Goal: Find specific page/section: Find specific page/section

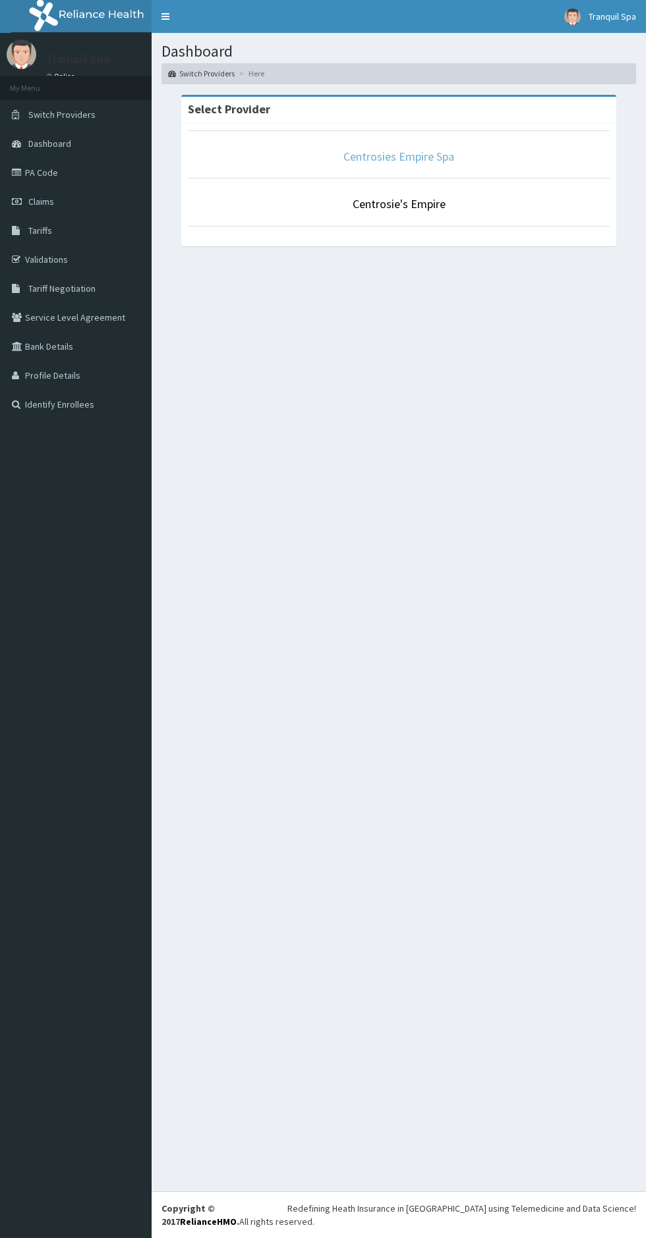
click at [440, 155] on link "Centrosies Empire Spa" at bounding box center [398, 156] width 111 height 15
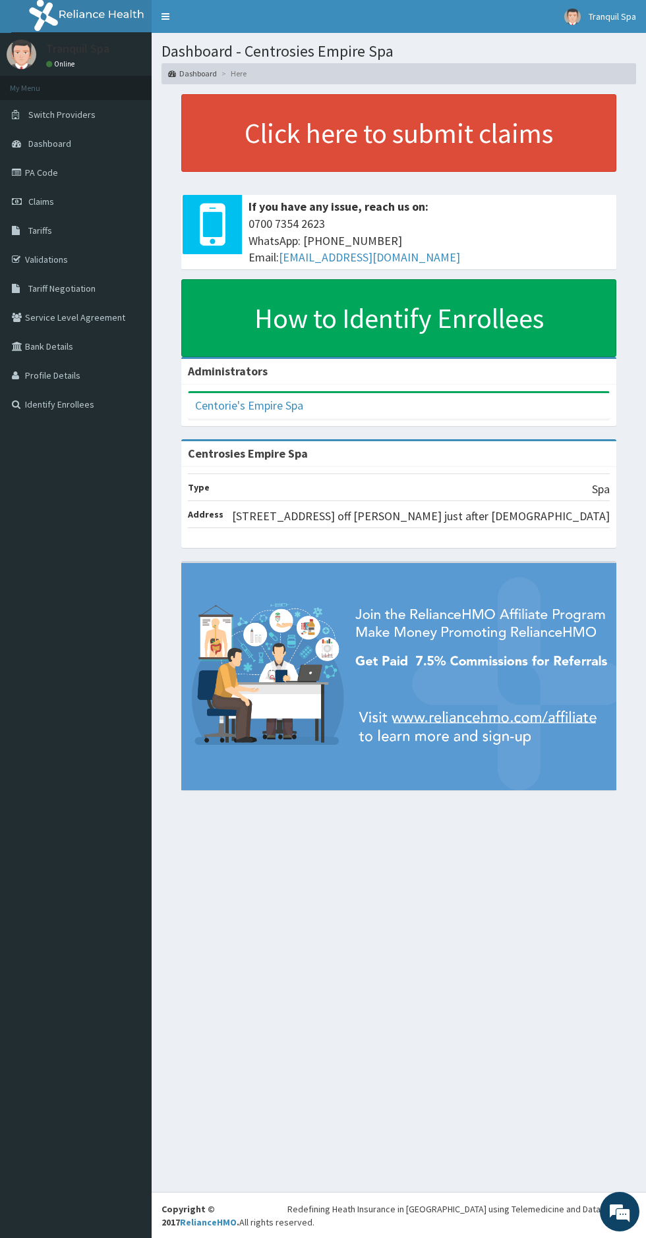
click at [57, 175] on link "PA Code" at bounding box center [76, 172] width 152 height 29
